Goal: Register for event/course

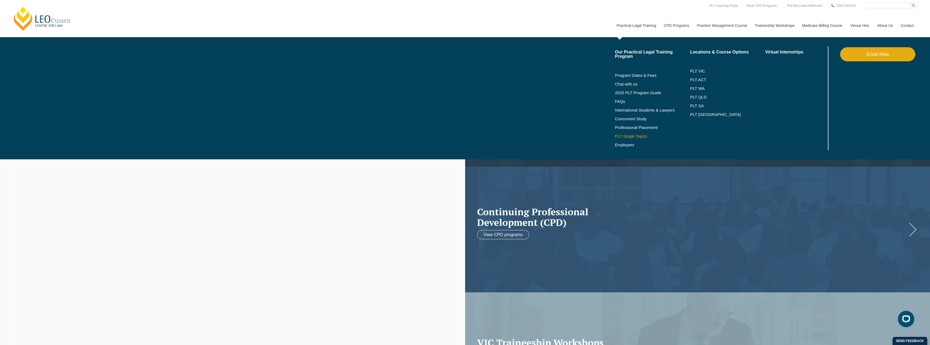
click at [636, 135] on link "PLT Single Topics" at bounding box center [652, 136] width 75 height 4
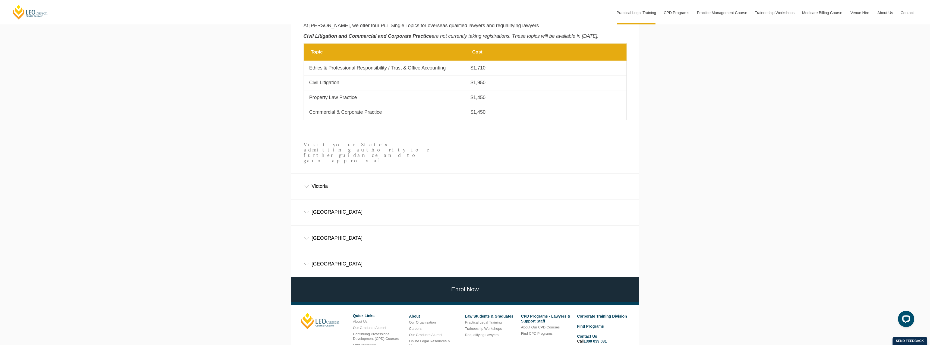
scroll to position [434, 0]
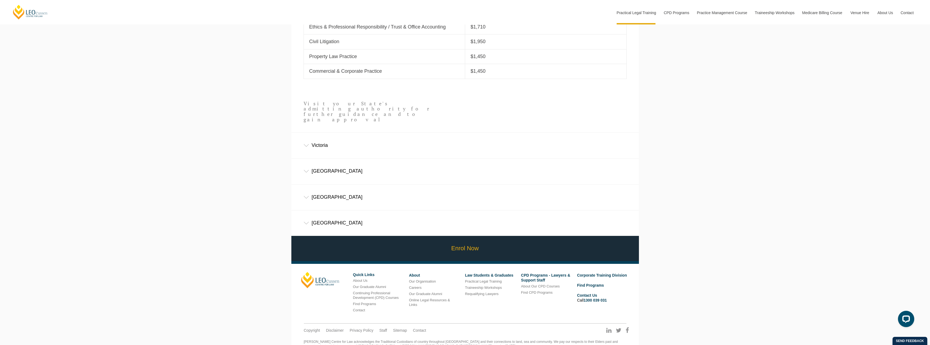
click at [447, 241] on link "Enrol Now" at bounding box center [465, 248] width 350 height 25
